Goal: Task Accomplishment & Management: Manage account settings

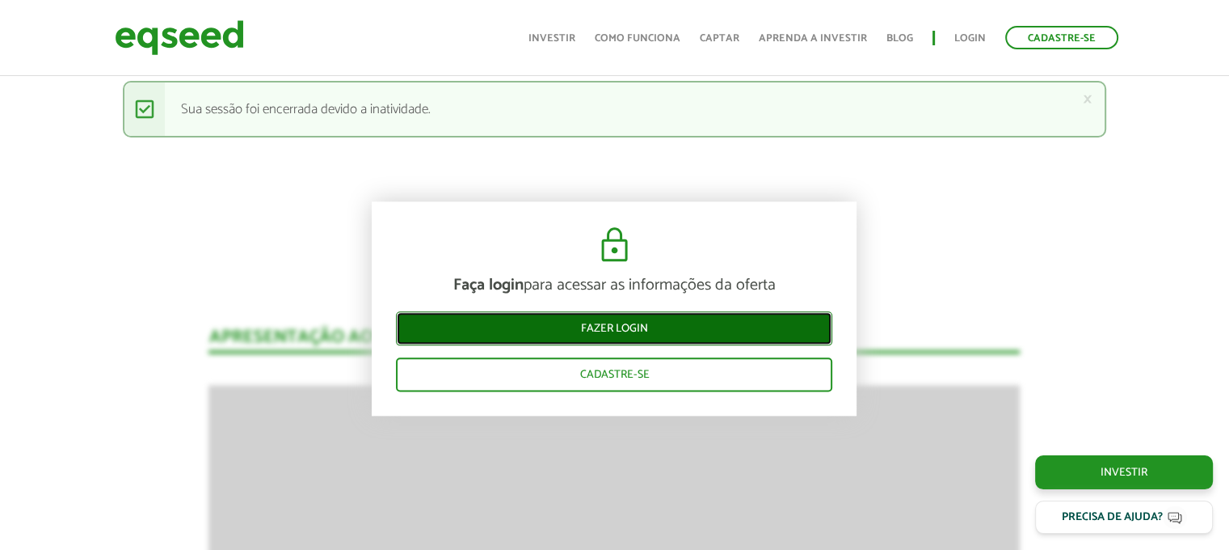
click at [634, 329] on link "Fazer login" at bounding box center [614, 329] width 436 height 34
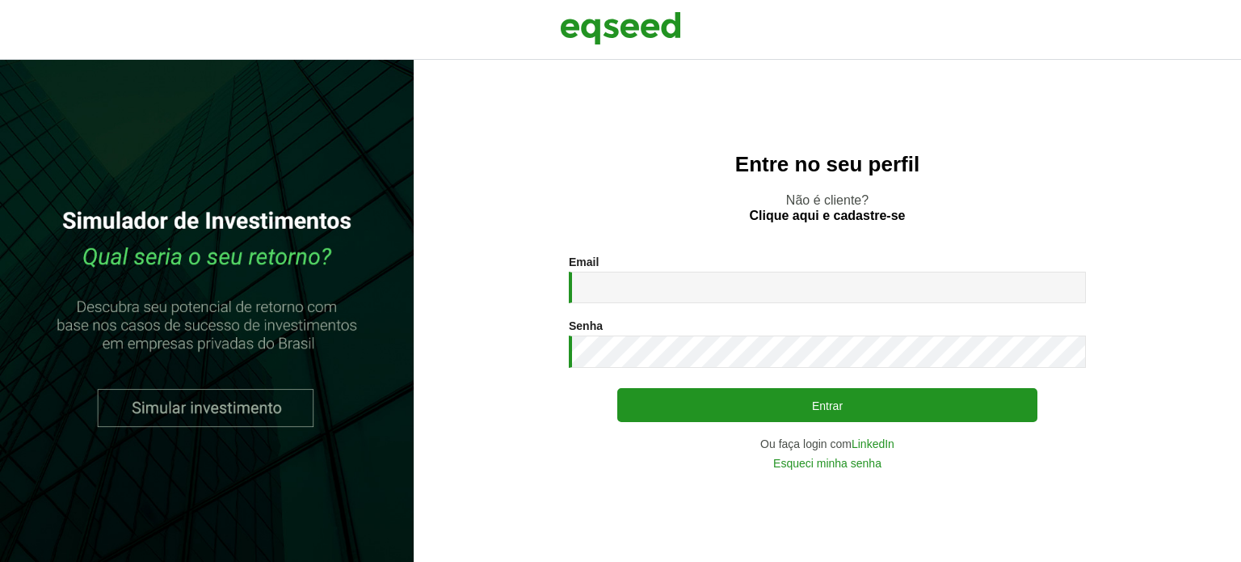
click at [598, 266] on label "Email *" at bounding box center [584, 261] width 30 height 11
click at [598, 272] on input "Email *" at bounding box center [827, 288] width 517 height 32
drag, startPoint x: 686, startPoint y: 280, endPoint x: 697, endPoint y: 303, distance: 25.3
click at [686, 280] on input "Email *" at bounding box center [827, 288] width 517 height 32
type input "**********"
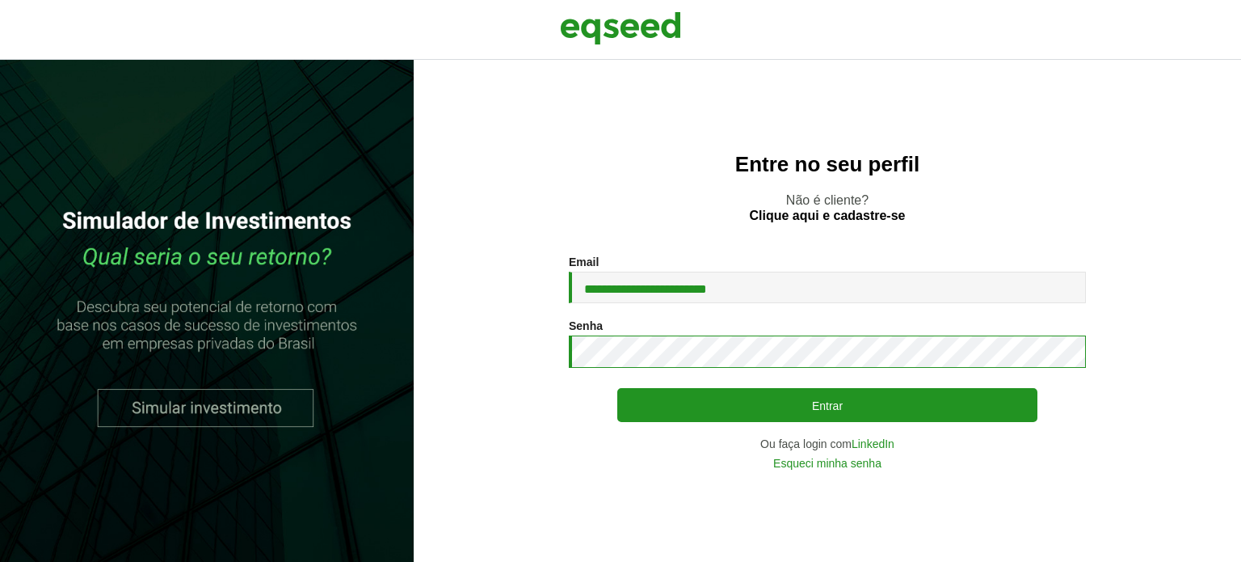
click at [617, 388] on button "Entrar" at bounding box center [827, 405] width 420 height 34
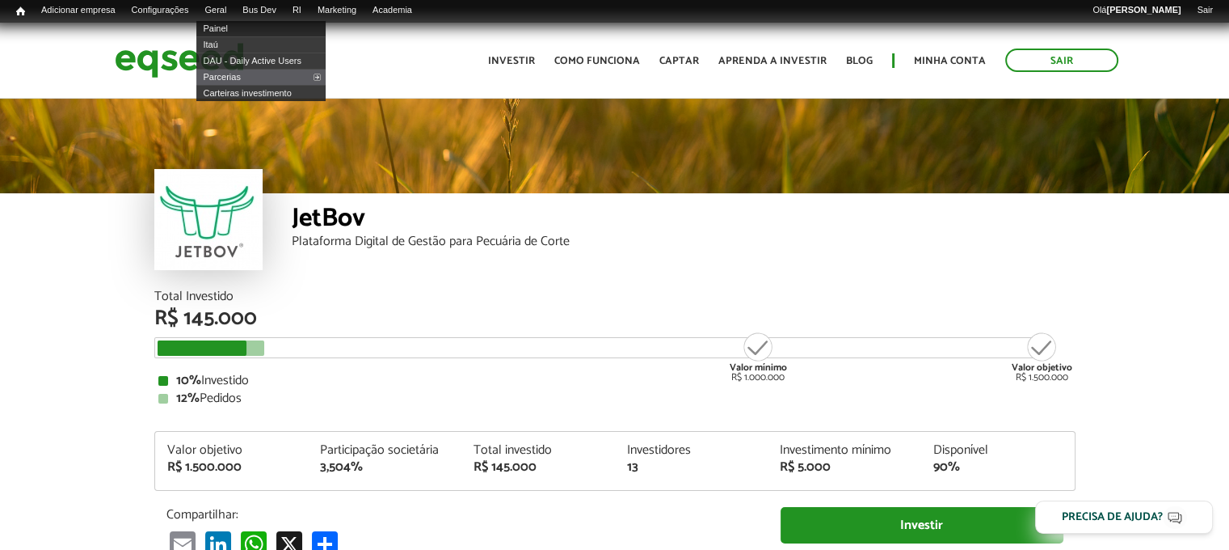
scroll to position [1794, 0]
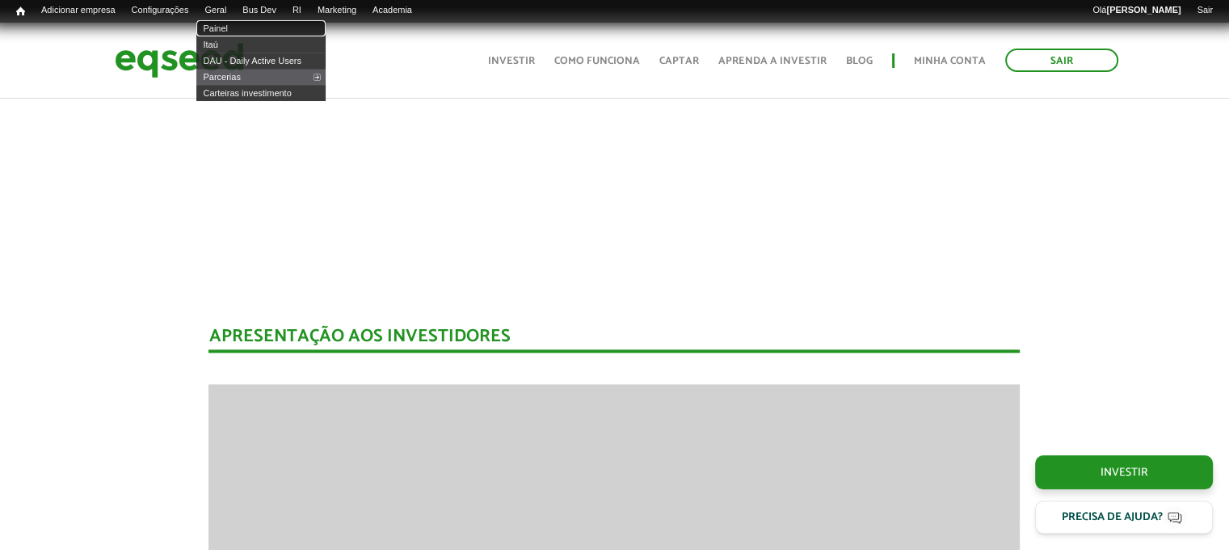
click at [233, 28] on link "Painel" at bounding box center [260, 28] width 129 height 16
